Goal: Complete application form

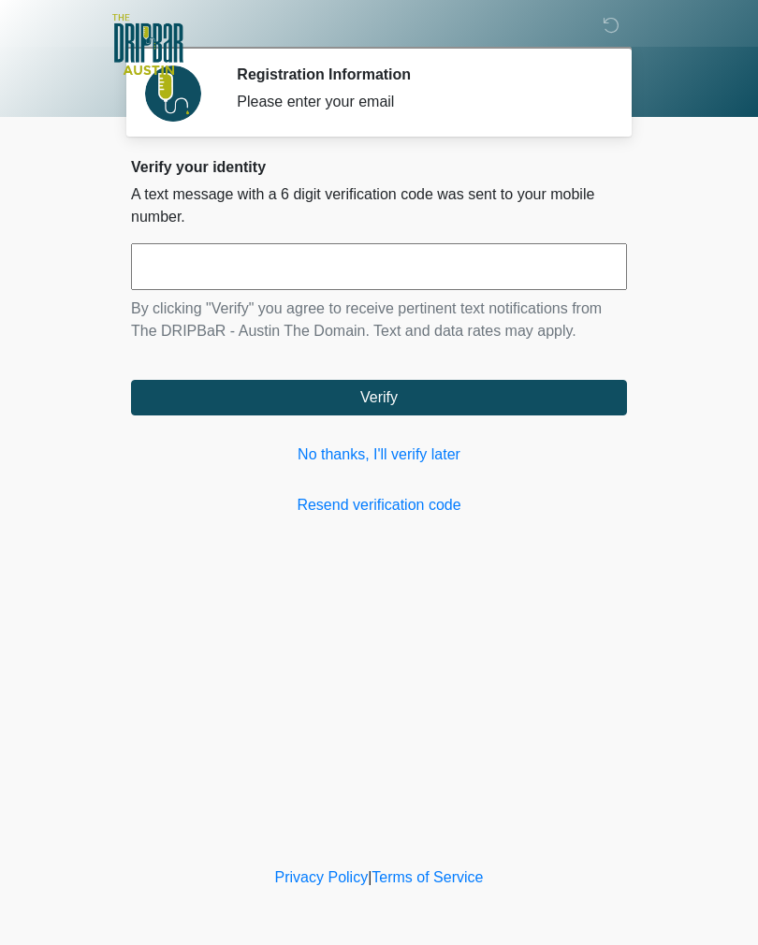
click at [477, 259] on input "text" at bounding box center [379, 266] width 496 height 47
type input "******"
click at [549, 388] on button "Verify" at bounding box center [379, 398] width 496 height 36
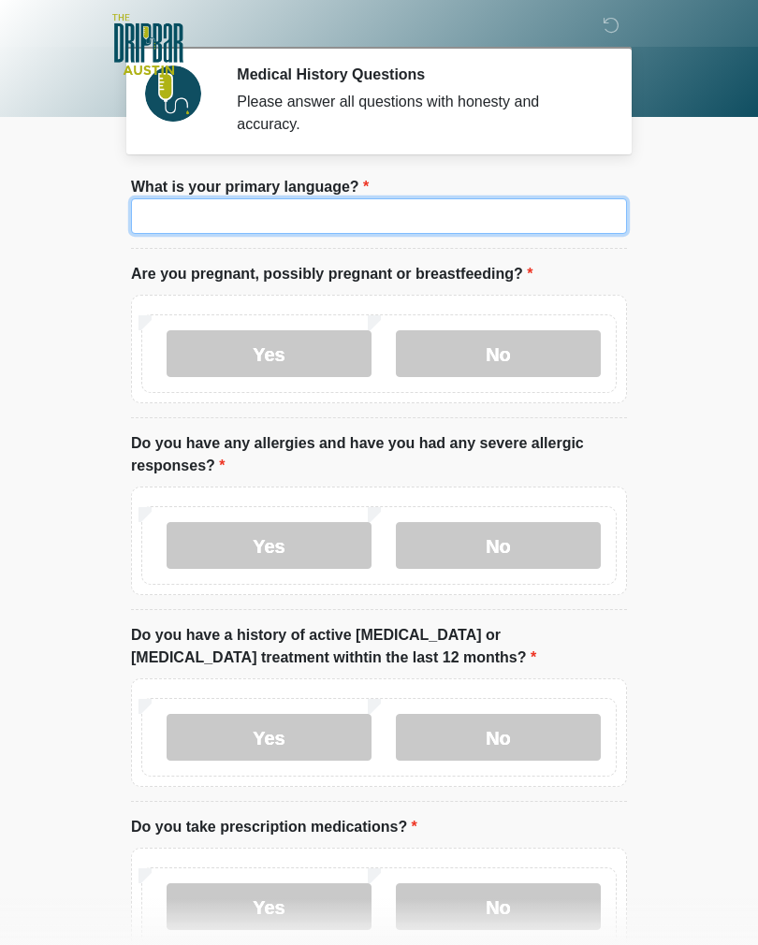
click at [184, 221] on input "What is your primary language?" at bounding box center [379, 216] width 496 height 36
type input "*******"
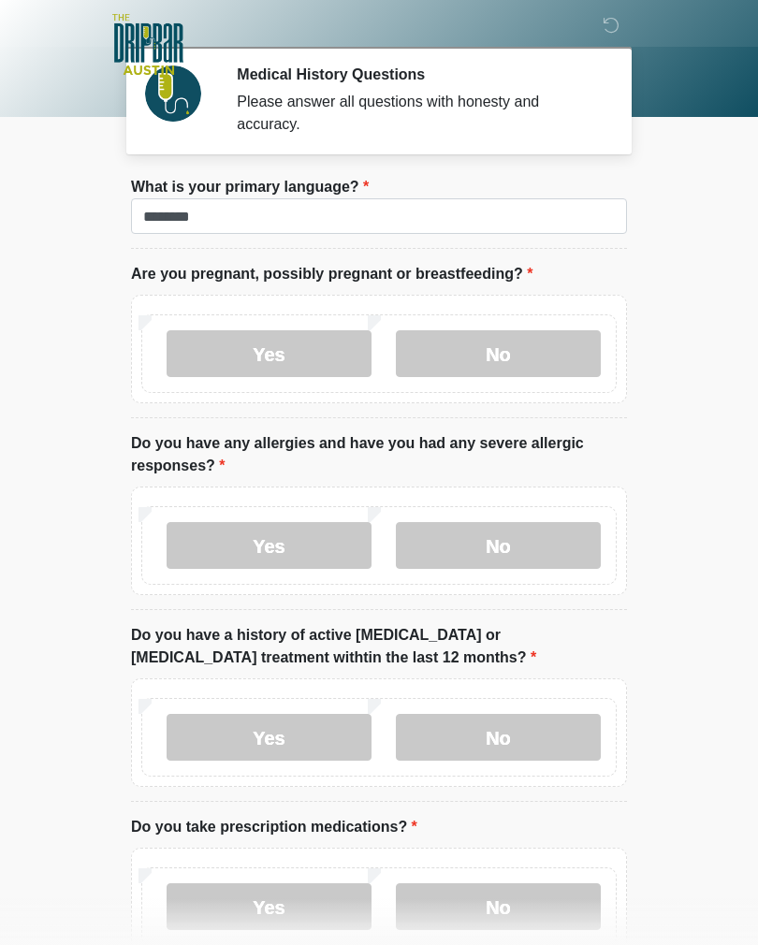
click at [541, 350] on label "No" at bounding box center [498, 353] width 205 height 47
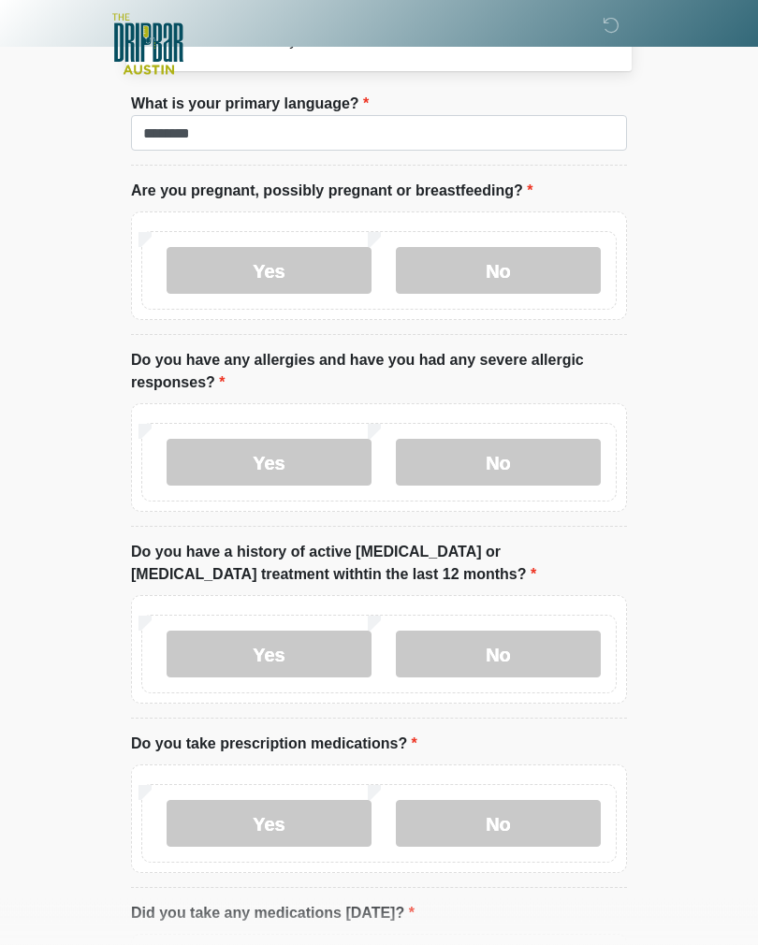
scroll to position [83, 0]
click at [538, 445] on label "No" at bounding box center [498, 462] width 205 height 47
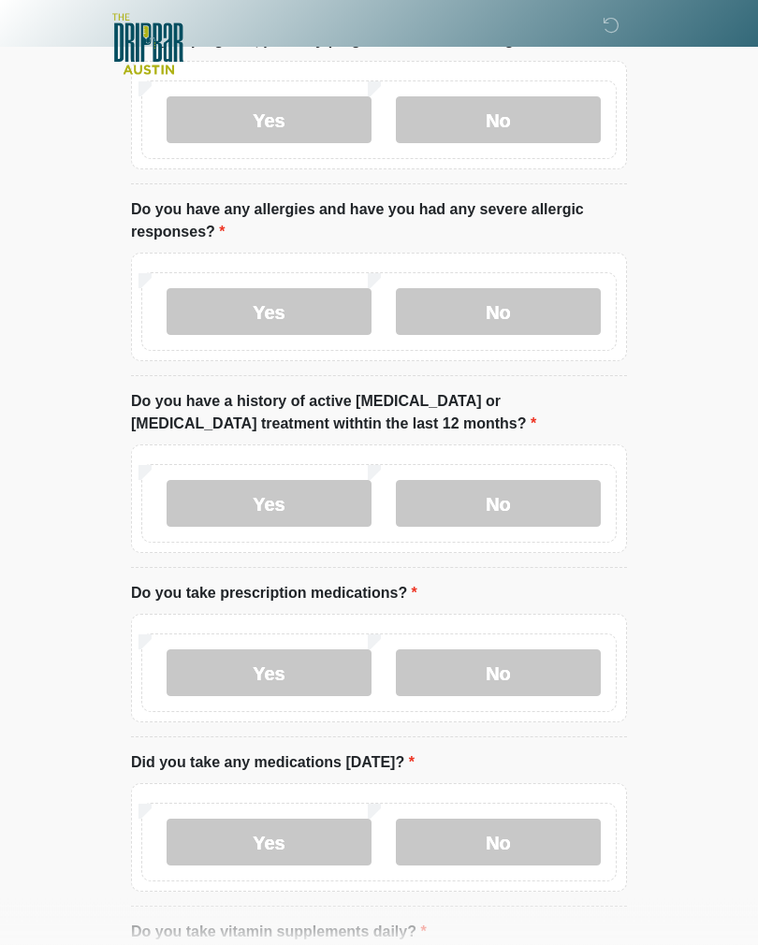
scroll to position [234, 0]
click at [689, 390] on body "‎ ‎ ‎ ‎ Medical History Questions Please answer all questions with honesty and …" at bounding box center [379, 238] width 758 height 945
click at [535, 496] on label "No" at bounding box center [498, 503] width 205 height 47
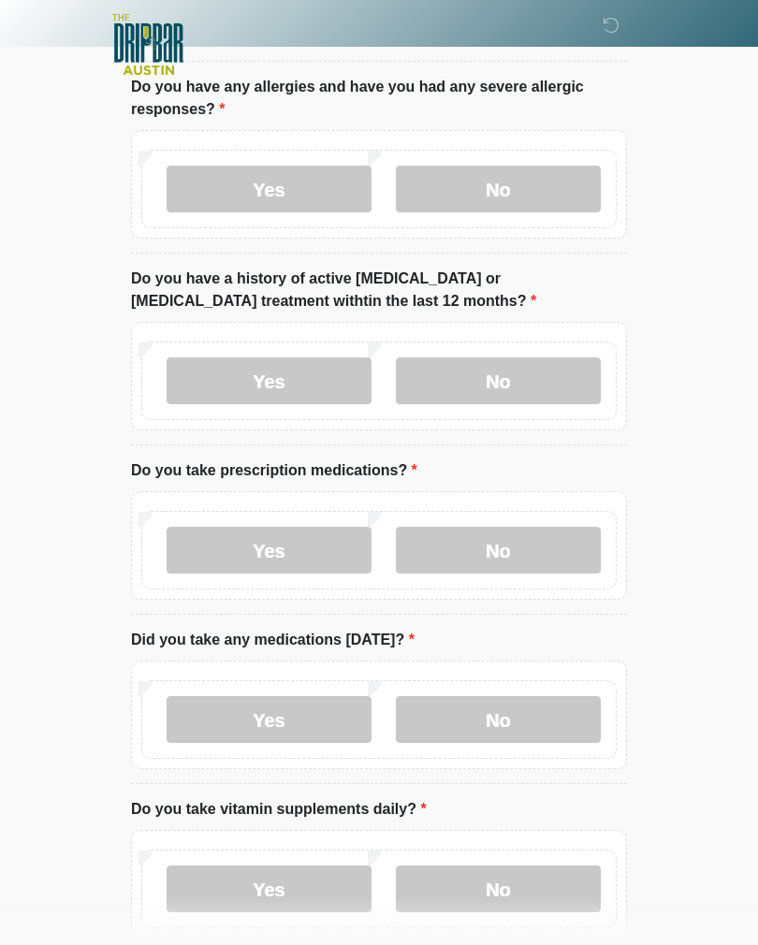
click at [546, 532] on label "No" at bounding box center [498, 550] width 205 height 47
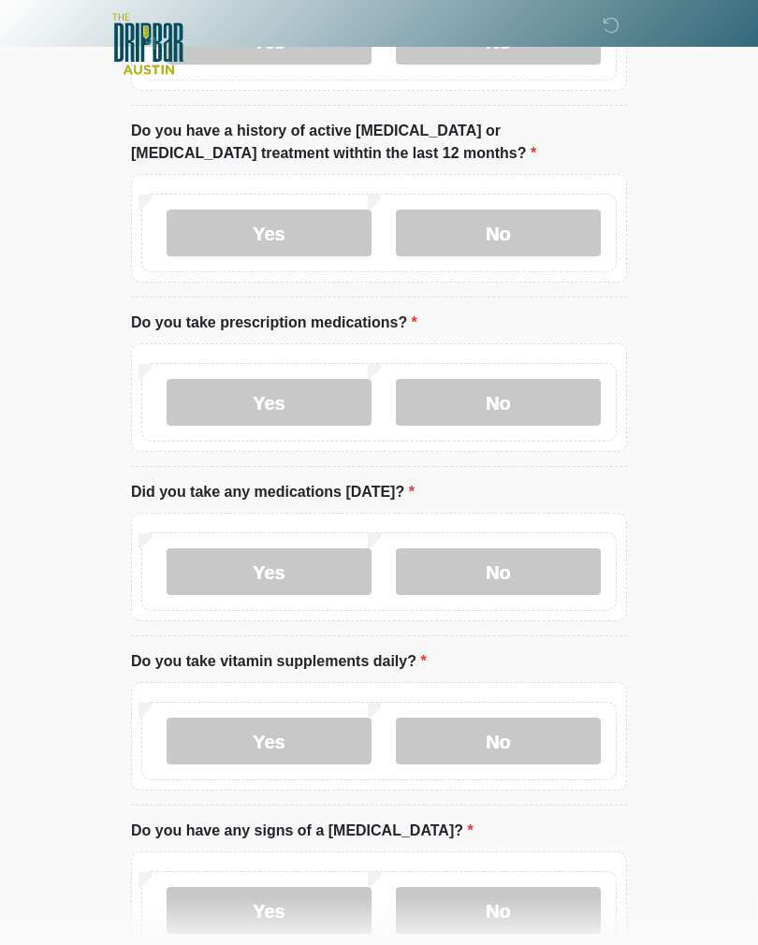
scroll to position [507, 0]
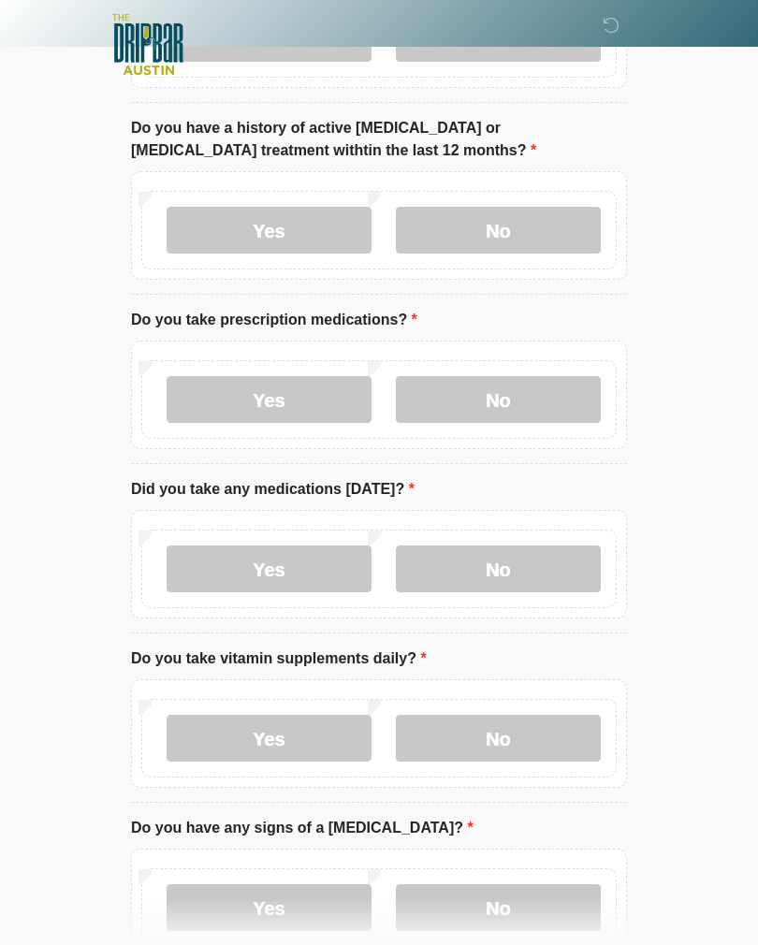
click at [519, 555] on label "No" at bounding box center [498, 569] width 205 height 47
click at [345, 567] on label "Yes" at bounding box center [269, 569] width 205 height 47
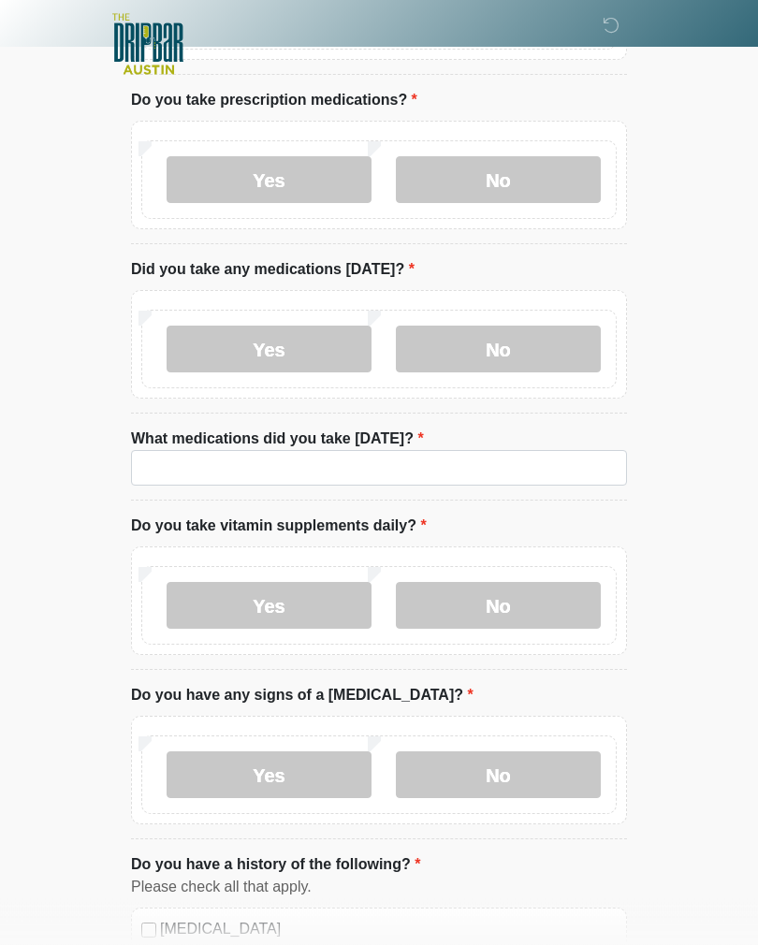
scroll to position [727, 0]
click at [564, 467] on input "What medications did you take today?" at bounding box center [379, 468] width 496 height 36
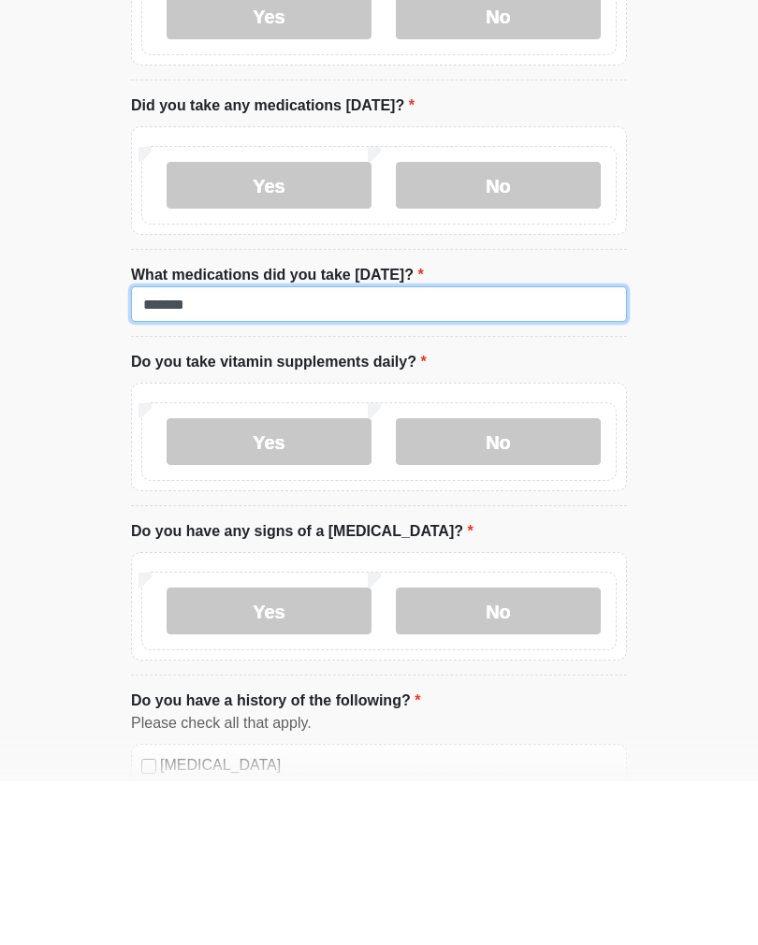
type input "******"
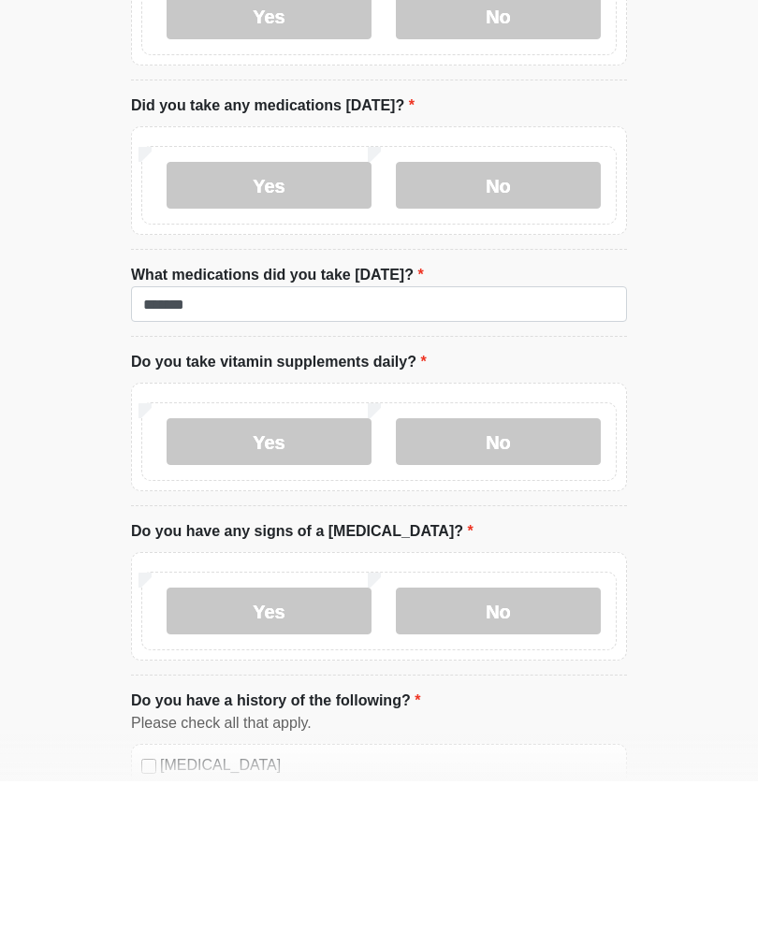
click at [521, 582] on label "No" at bounding box center [498, 605] width 205 height 47
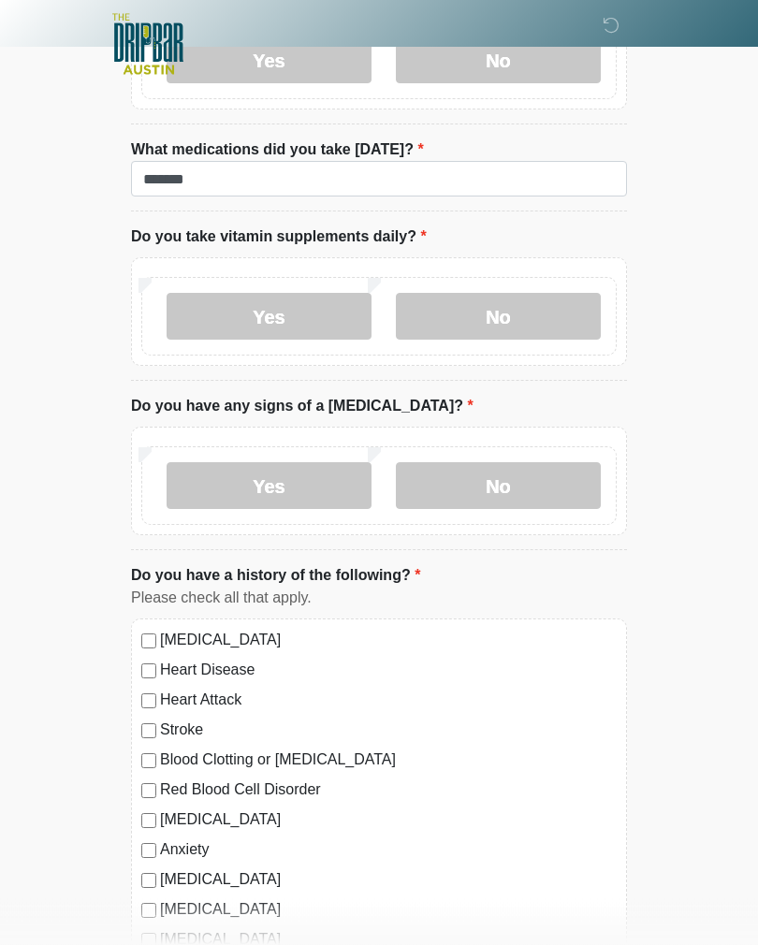
scroll to position [1017, 0]
click at [529, 480] on label "No" at bounding box center [498, 485] width 205 height 47
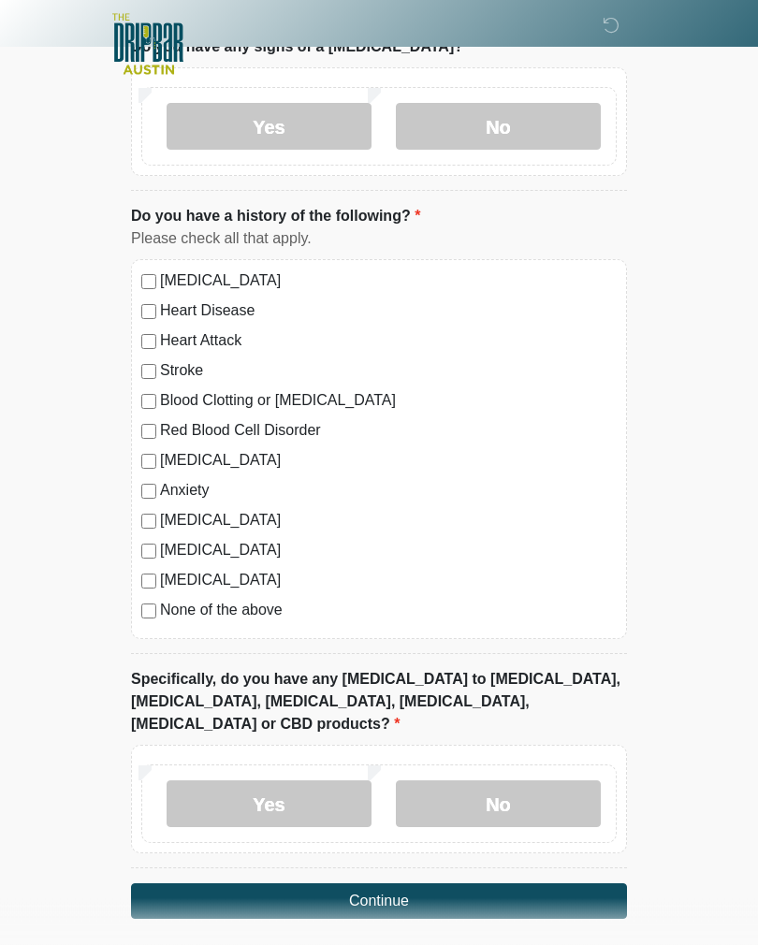
scroll to position [1376, 0]
click at [163, 602] on label "None of the above" at bounding box center [388, 610] width 457 height 22
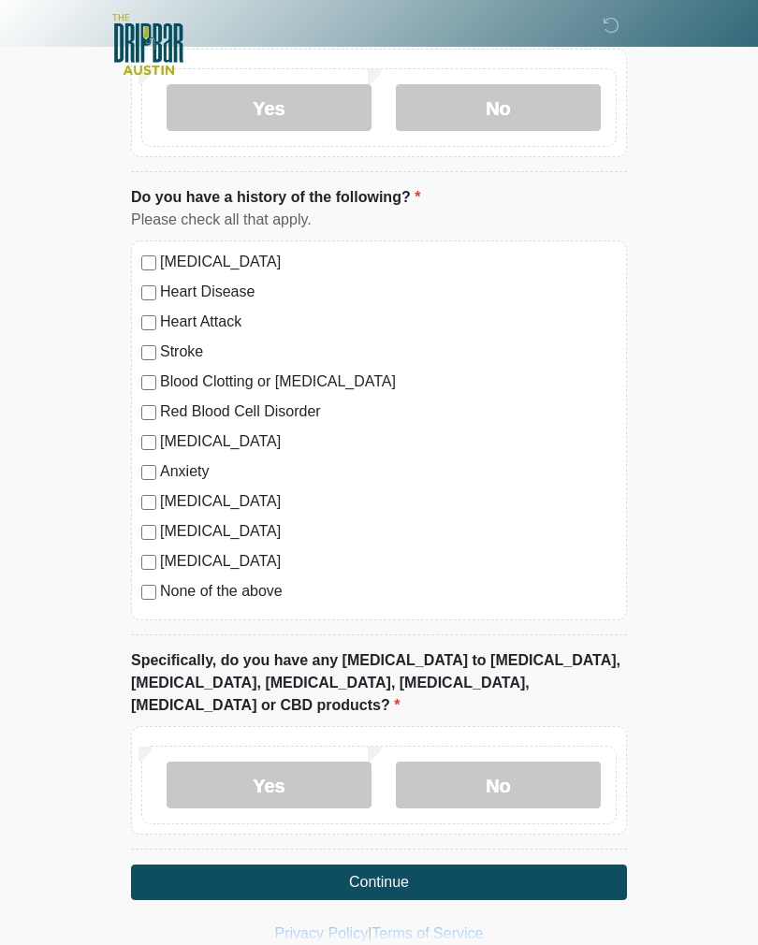
click at [508, 762] on label "No" at bounding box center [498, 785] width 205 height 47
click at [501, 865] on button "Continue" at bounding box center [379, 883] width 496 height 36
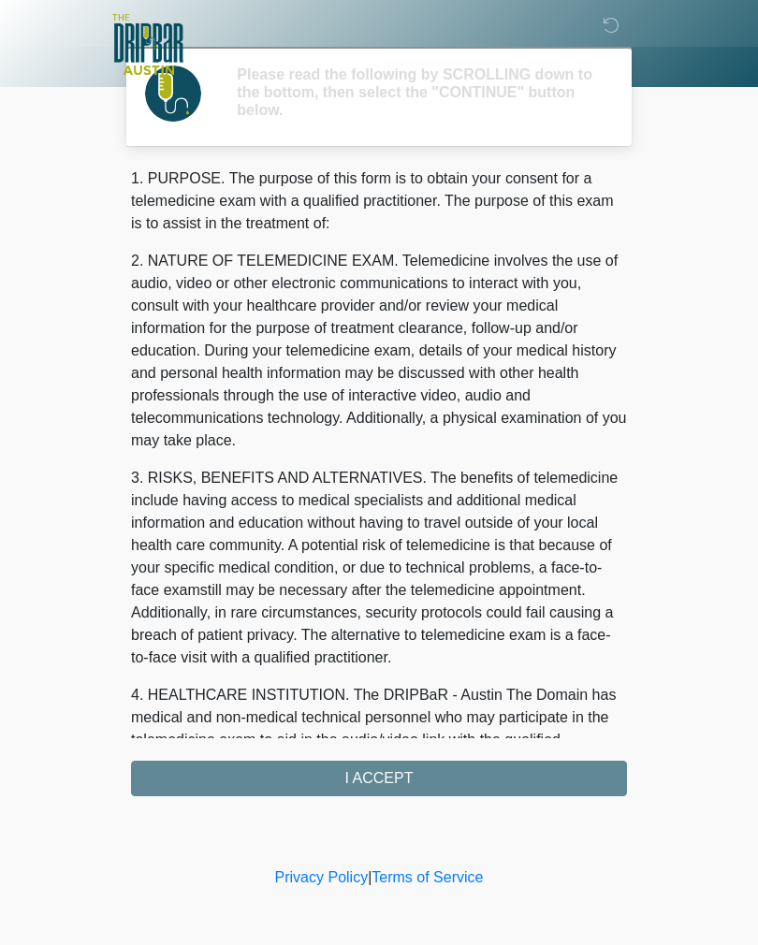
scroll to position [0, 0]
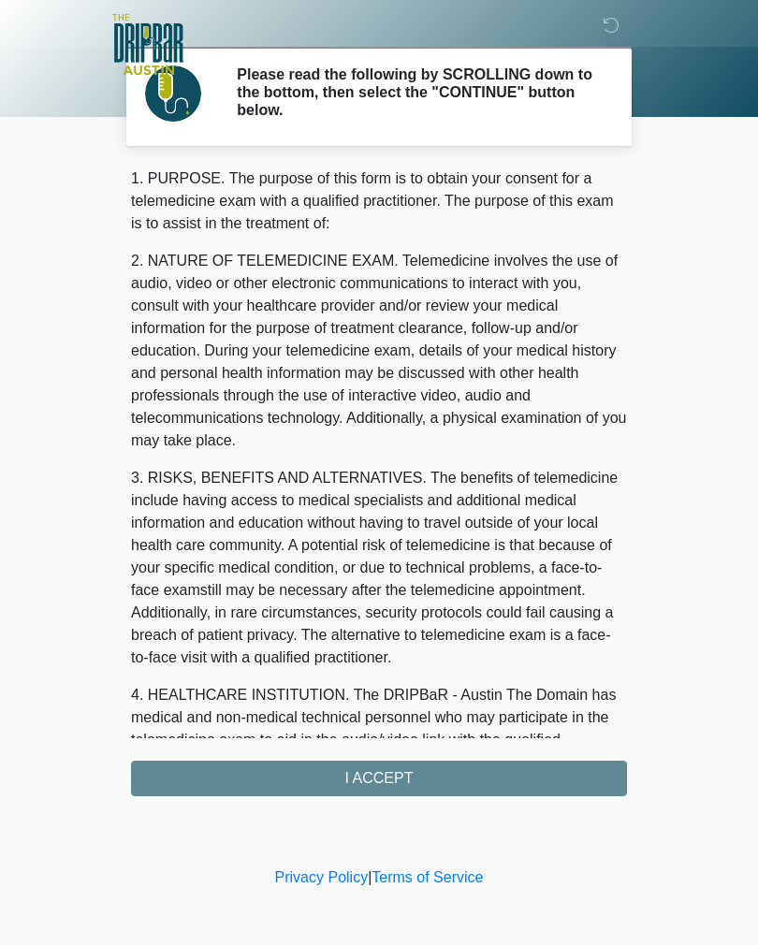
click at [164, 759] on div "1. PURPOSE. The purpose of this form is to obtain your consent for a telemedici…" at bounding box center [379, 482] width 496 height 629
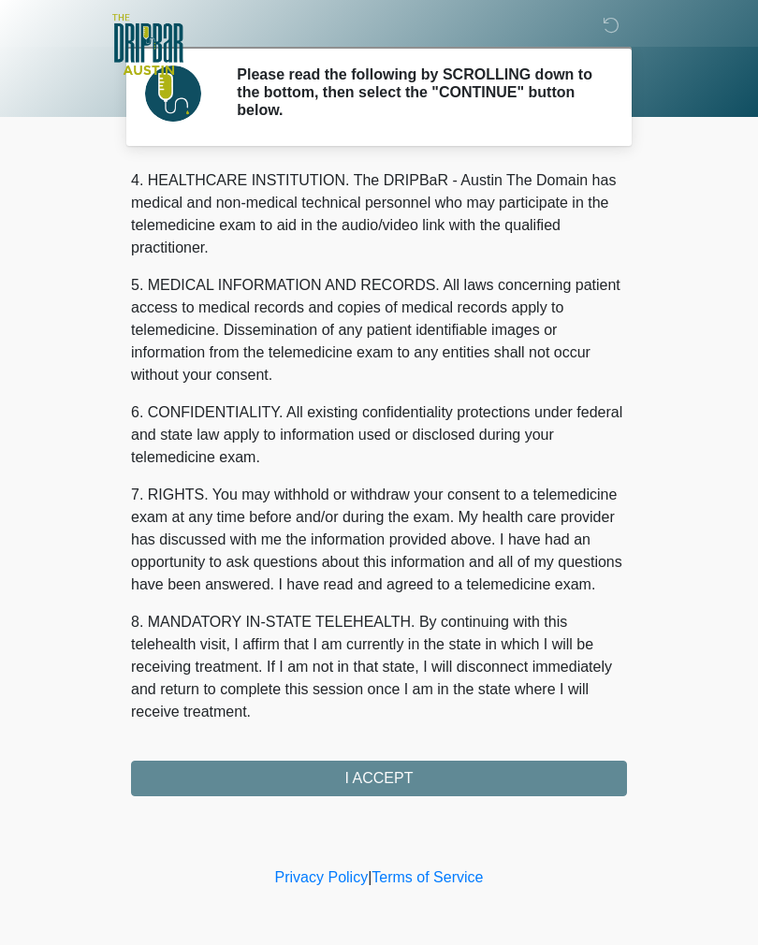
click at [459, 774] on div "1. PURPOSE. The purpose of this form is to obtain your consent for a telemedici…" at bounding box center [379, 482] width 496 height 629
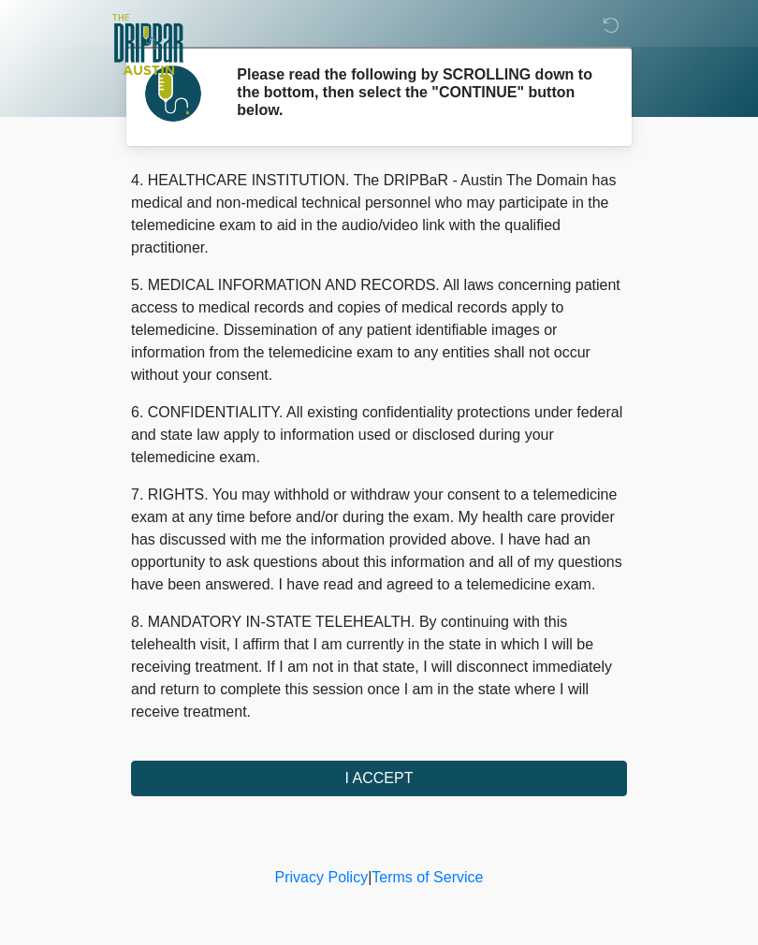
scroll to position [537, 0]
click at [499, 782] on button "I ACCEPT" at bounding box center [379, 779] width 496 height 36
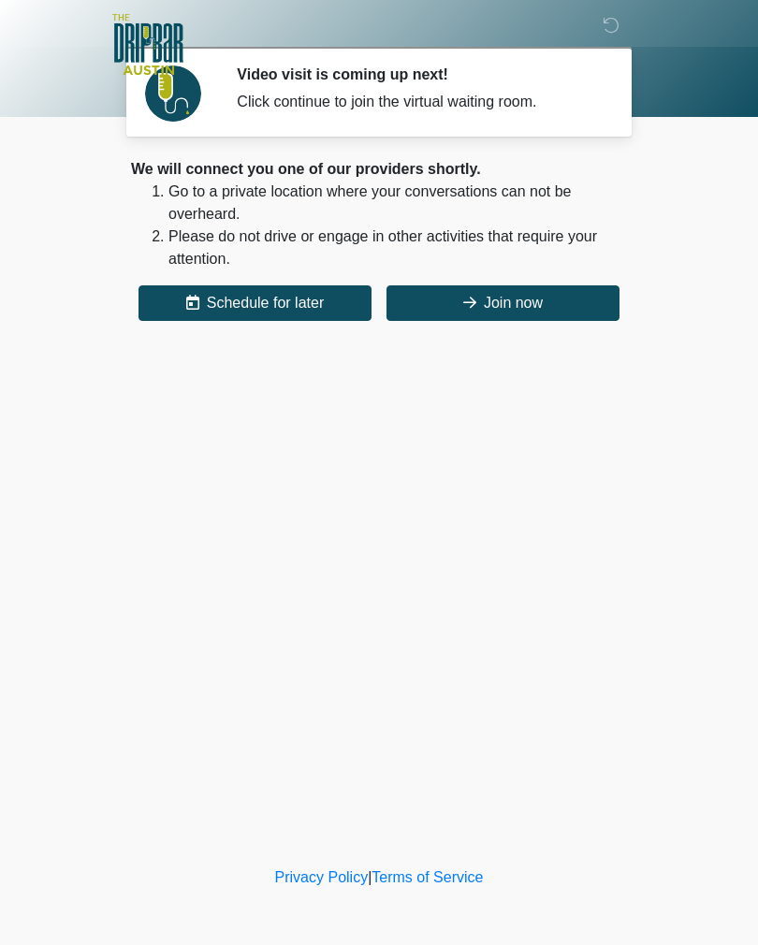
click at [561, 307] on button "Join now" at bounding box center [503, 303] width 233 height 36
